Goal: Information Seeking & Learning: Learn about a topic

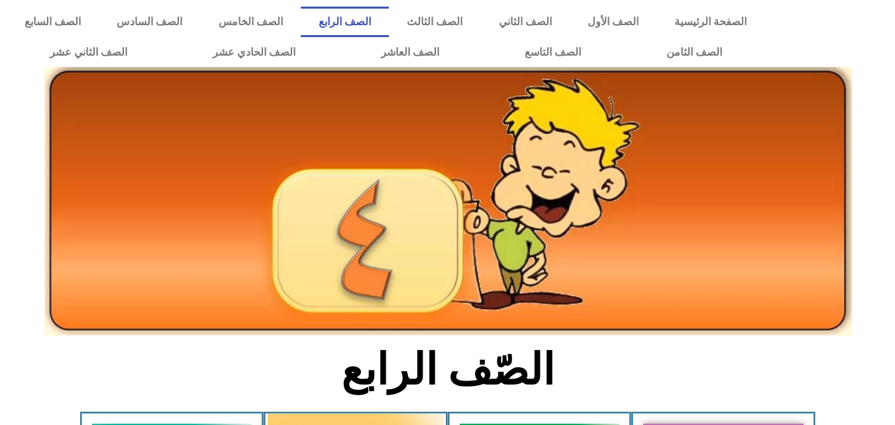
scroll to position [232, 0]
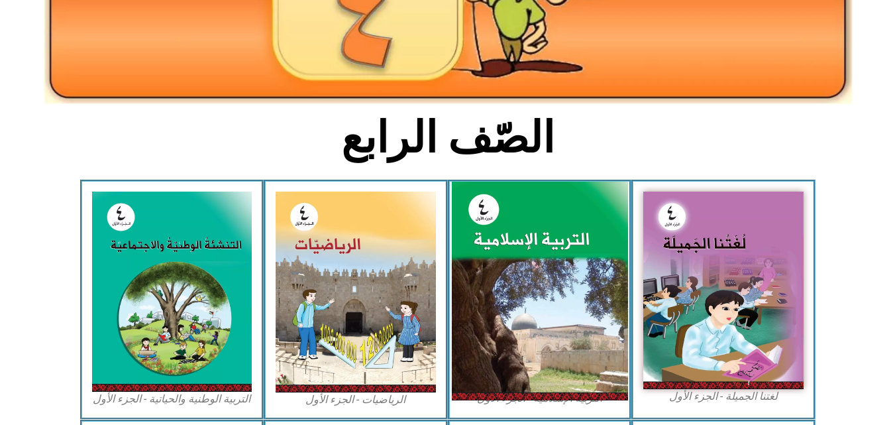
click at [533, 255] on img at bounding box center [539, 290] width 176 height 219
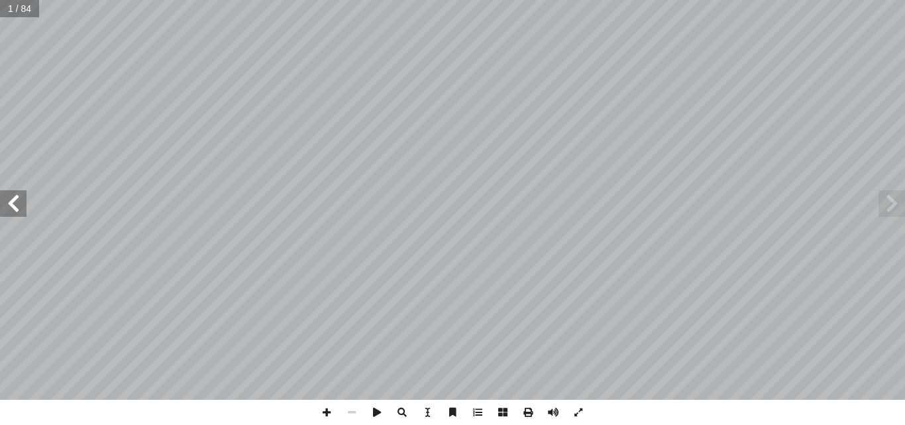
click at [0, 210] on span at bounding box center [13, 203] width 26 height 26
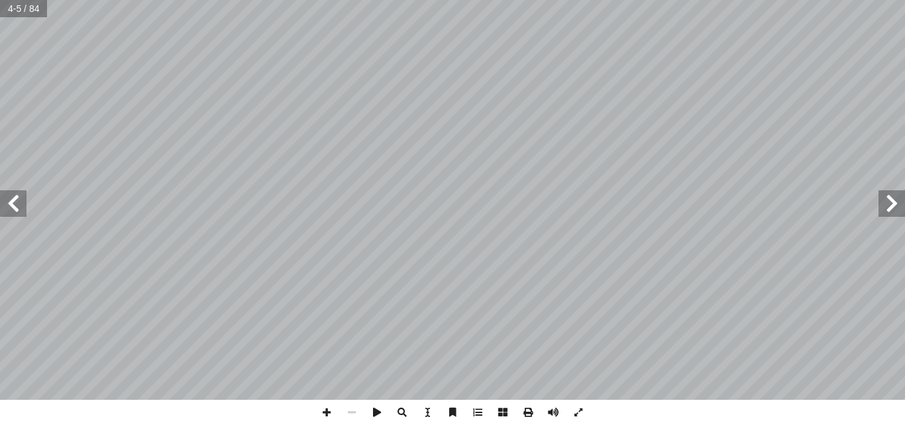
click at [0, 210] on span at bounding box center [13, 203] width 26 height 26
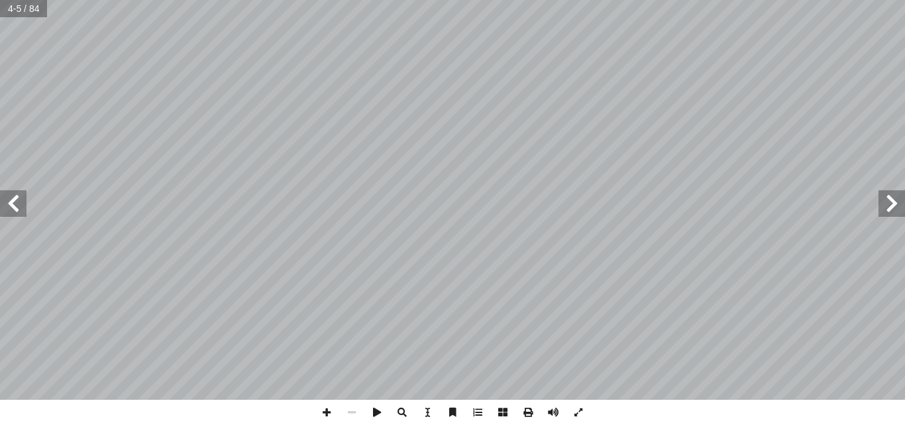
click at [0, 210] on span at bounding box center [13, 203] width 26 height 26
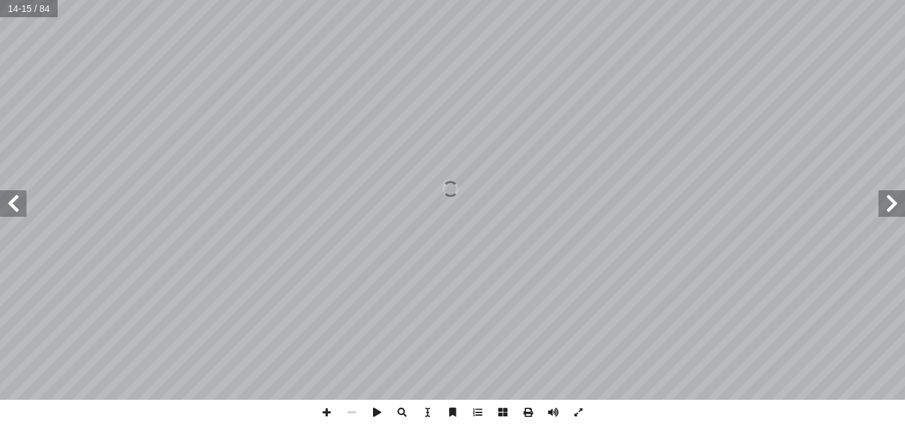
click at [0, 210] on span at bounding box center [13, 203] width 26 height 26
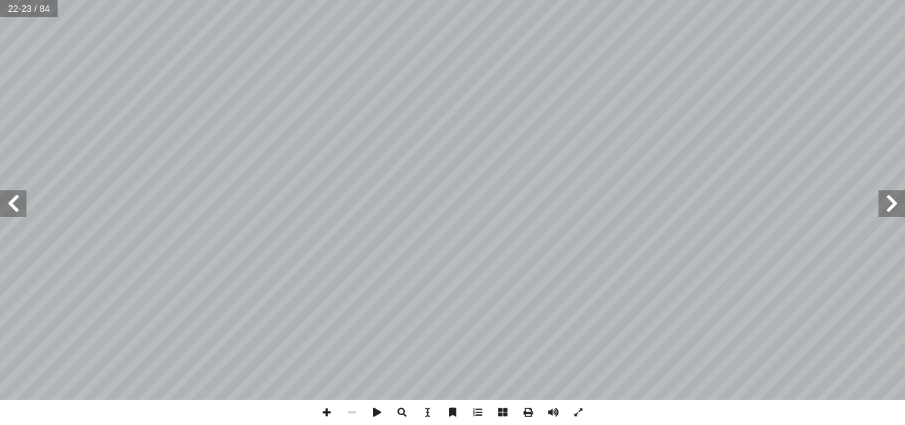
click at [895, 199] on span at bounding box center [891, 203] width 26 height 26
click at [0, 199] on span at bounding box center [13, 203] width 26 height 26
click at [630, 121] on html "الصفحة الرئيسية الصف الأول الصف الثاني الصف الثالث الصف الرابع الصف الخامس الصف…" at bounding box center [452, 60] width 905 height 121
click at [770, 121] on html "الصفحة الرئيسية الصف الأول الصف الثاني الصف الثالث الصف الرابع الصف الخامس الصف…" at bounding box center [452, 60] width 905 height 121
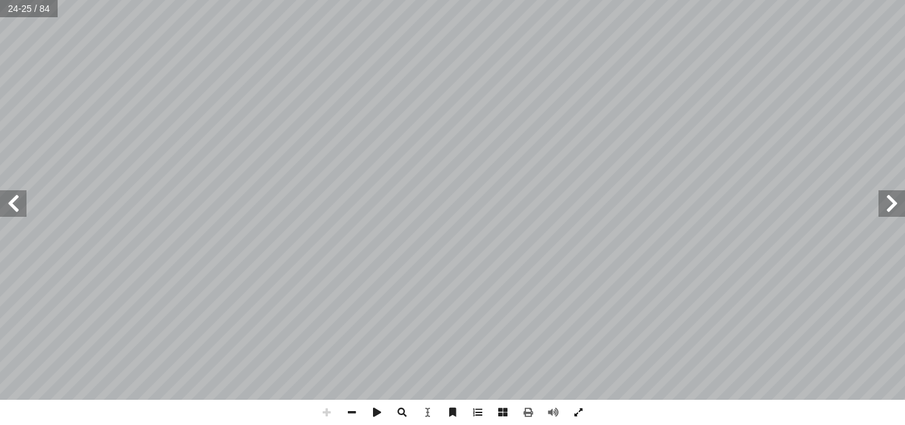
click at [572, 408] on div "٢٠ ِ ل ُ فاع َّ الت َ ، و ِ ة َ د ْ ح َ الو ِ ه ِ هذ ِ ة َ راس ِ د َ د ْ ع َ ب …" at bounding box center [452, 212] width 905 height 425
